Goal: Find specific page/section: Find specific page/section

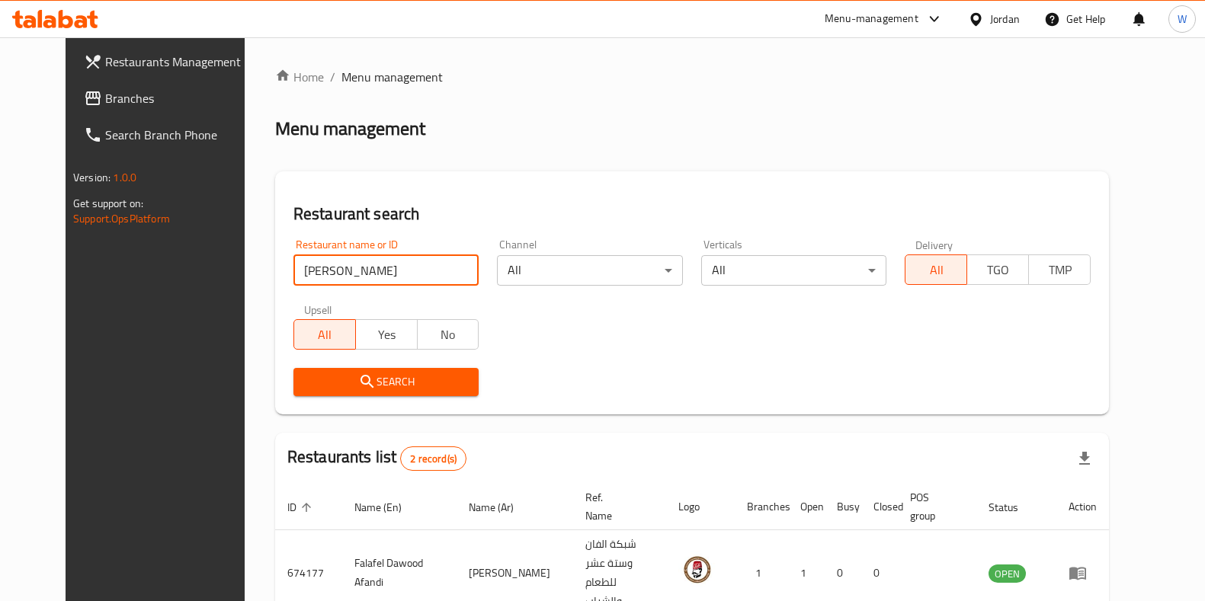
scroll to position [120, 0]
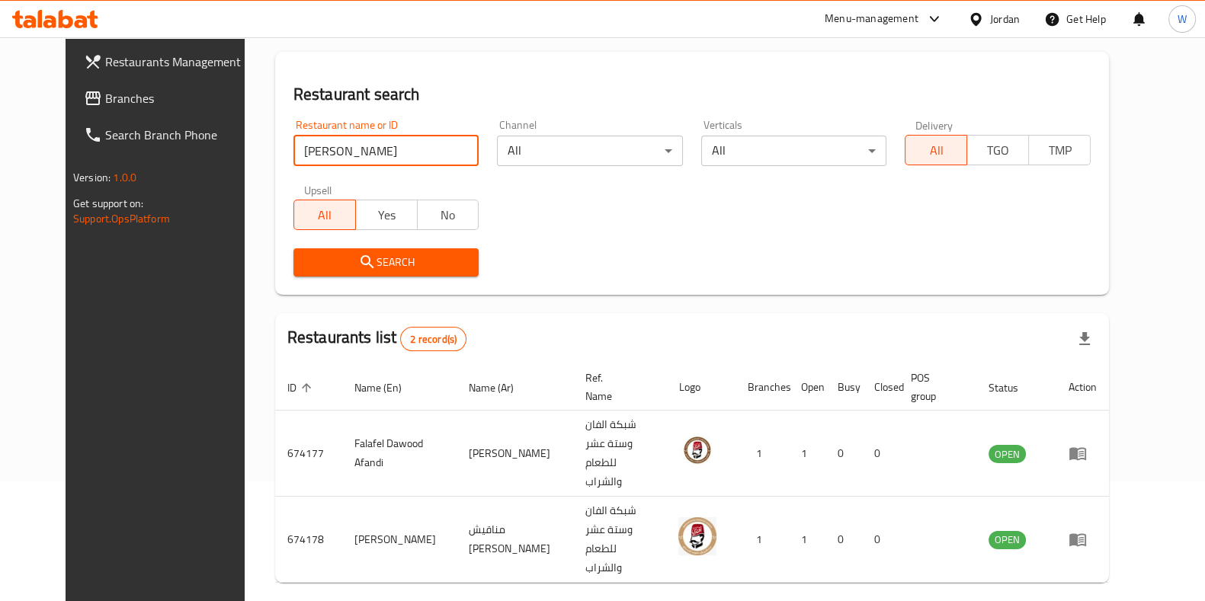
click at [354, 157] on input "[PERSON_NAME]" at bounding box center [386, 151] width 186 height 30
click button "Search" at bounding box center [386, 262] width 186 height 28
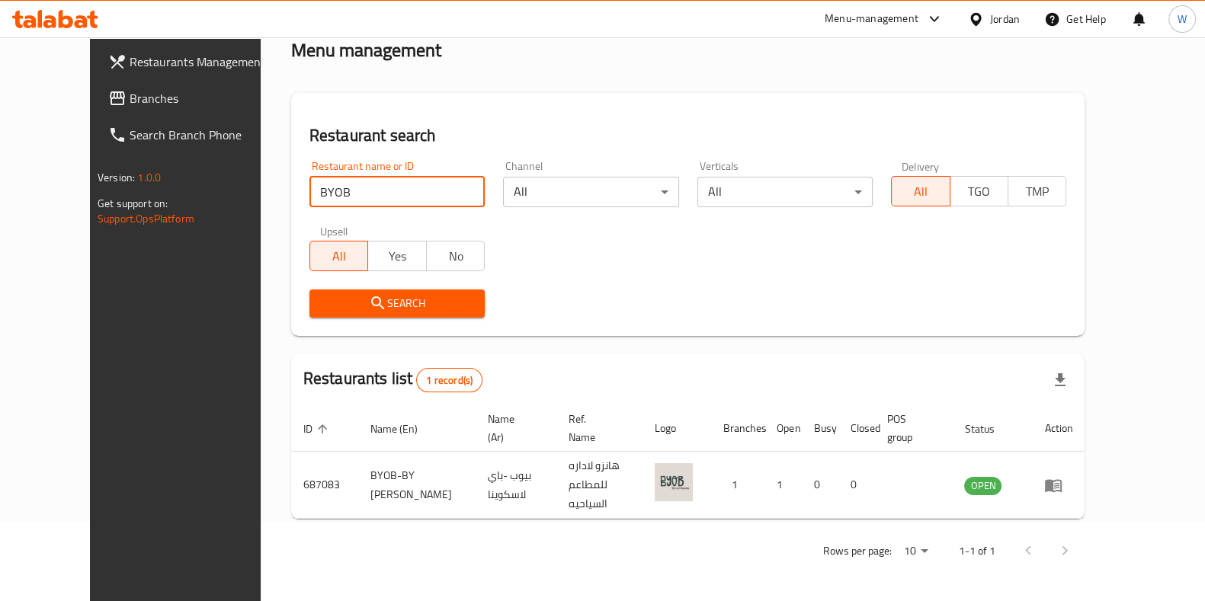
scroll to position [48, 0]
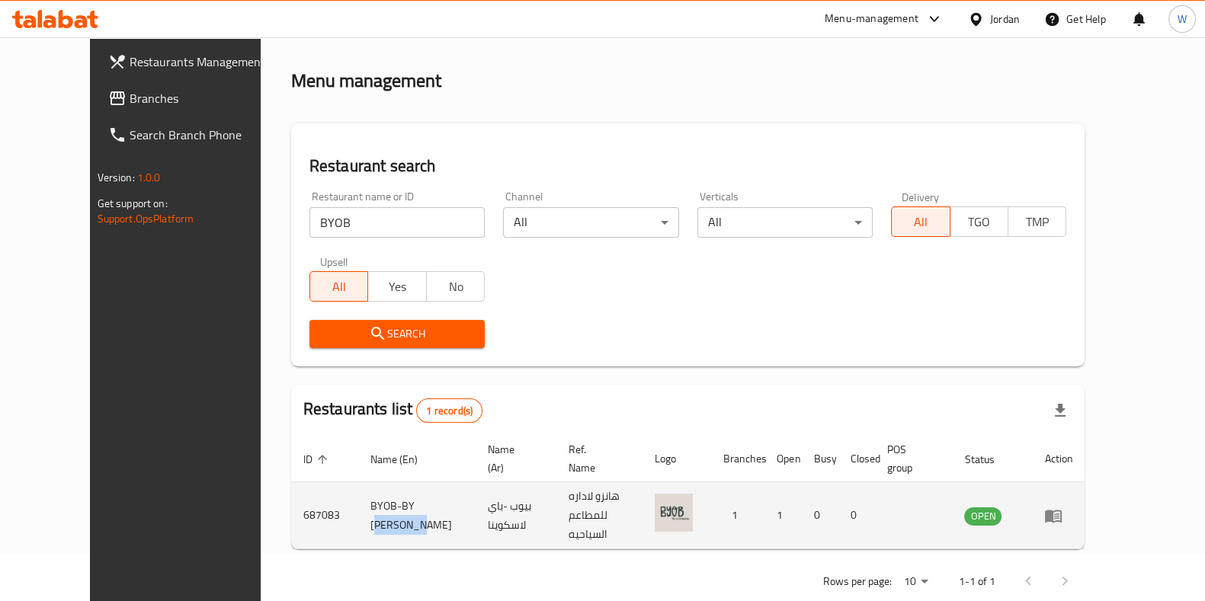
drag, startPoint x: 412, startPoint y: 498, endPoint x: 357, endPoint y: 484, distance: 57.5
click at [358, 484] on td "BYOB-BY [PERSON_NAME]" at bounding box center [416, 515] width 117 height 67
click at [404, 495] on td "BYOB-BY [PERSON_NAME]" at bounding box center [416, 515] width 117 height 67
drag, startPoint x: 405, startPoint y: 495, endPoint x: 389, endPoint y: 488, distance: 17.4
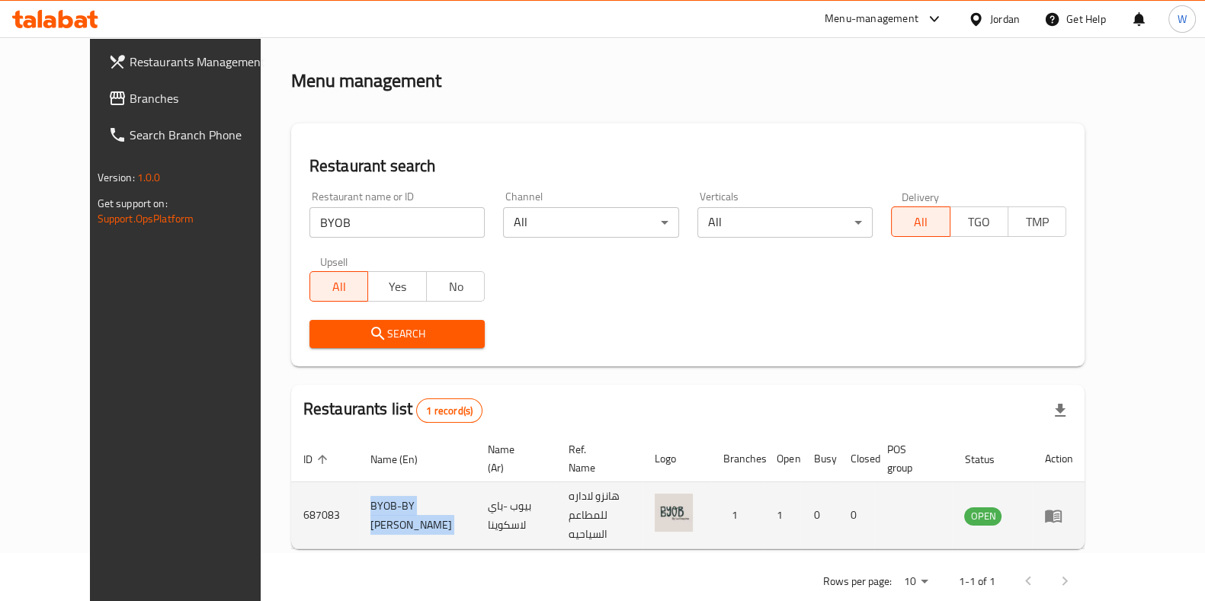
click at [389, 488] on td "BYOB-BY [PERSON_NAME]" at bounding box center [416, 515] width 117 height 67
click at [401, 496] on td "BYOB-BY [PERSON_NAME]" at bounding box center [416, 515] width 117 height 67
click at [408, 498] on td "BYOB-BY [PERSON_NAME]" at bounding box center [416, 515] width 117 height 67
drag, startPoint x: 408, startPoint y: 498, endPoint x: 396, endPoint y: 497, distance: 11.5
click at [405, 497] on td "BYOB-BY [PERSON_NAME]" at bounding box center [416, 515] width 117 height 67
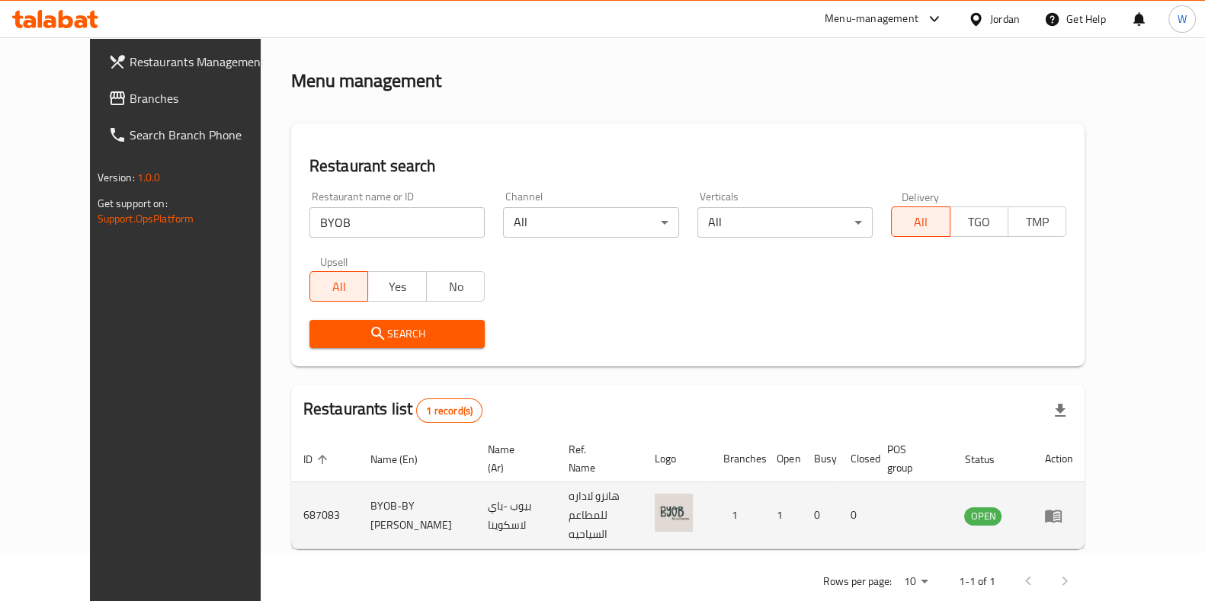
click at [392, 501] on td "BYOB-BY [PERSON_NAME]" at bounding box center [416, 515] width 117 height 67
click at [392, 500] on td "BYOB-BY [PERSON_NAME]" at bounding box center [416, 515] width 117 height 67
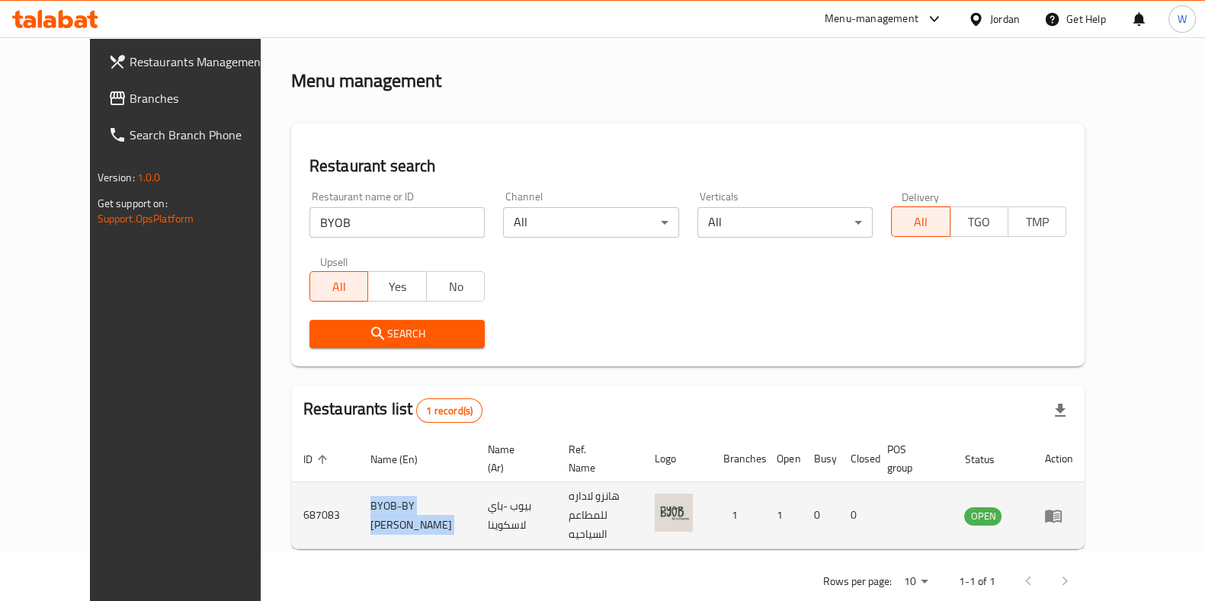
copy td "BYOB-BY [PERSON_NAME]"
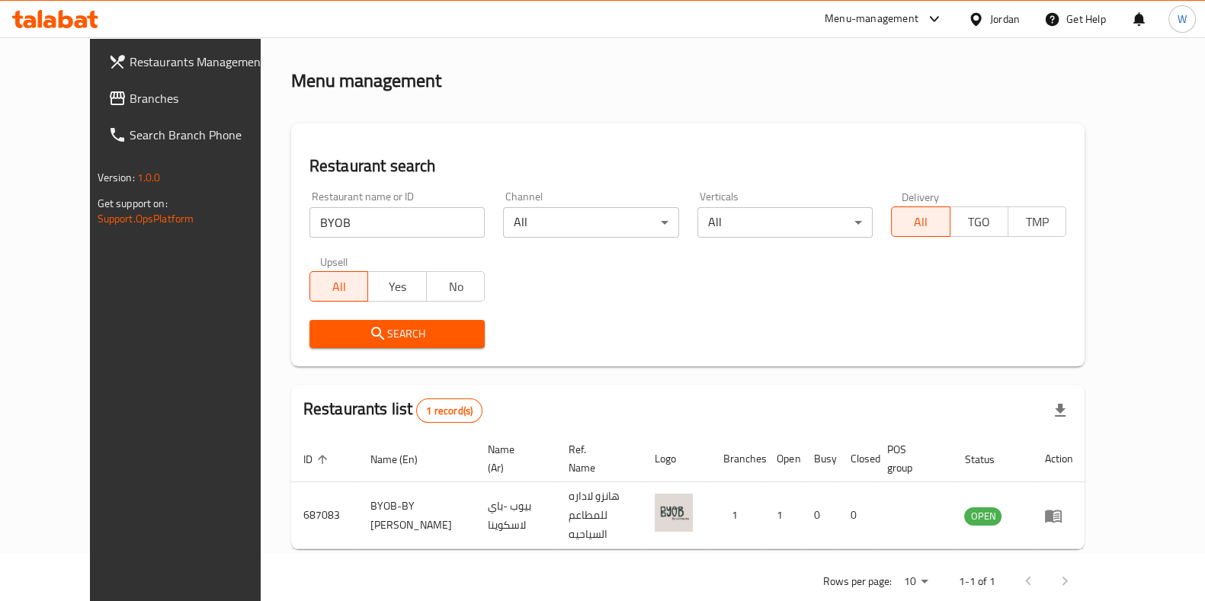
click at [325, 253] on div "Upsell All Yes No" at bounding box center [397, 279] width 194 height 64
click at [310, 219] on input "BYOB" at bounding box center [396, 222] width 175 height 30
click at [309, 219] on input "BYOB" at bounding box center [396, 222] width 175 height 30
paste input "-BY LAESQUINA"
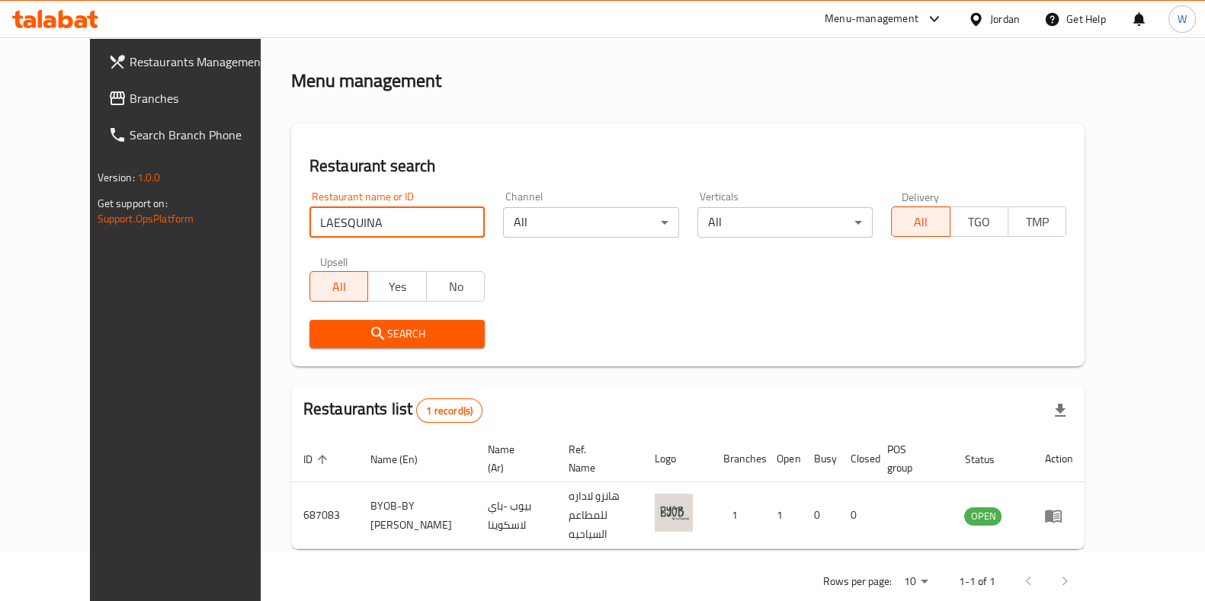
type input "LAESQUINA"
click button "Search" at bounding box center [396, 334] width 175 height 28
